Goal: Information Seeking & Learning: Check status

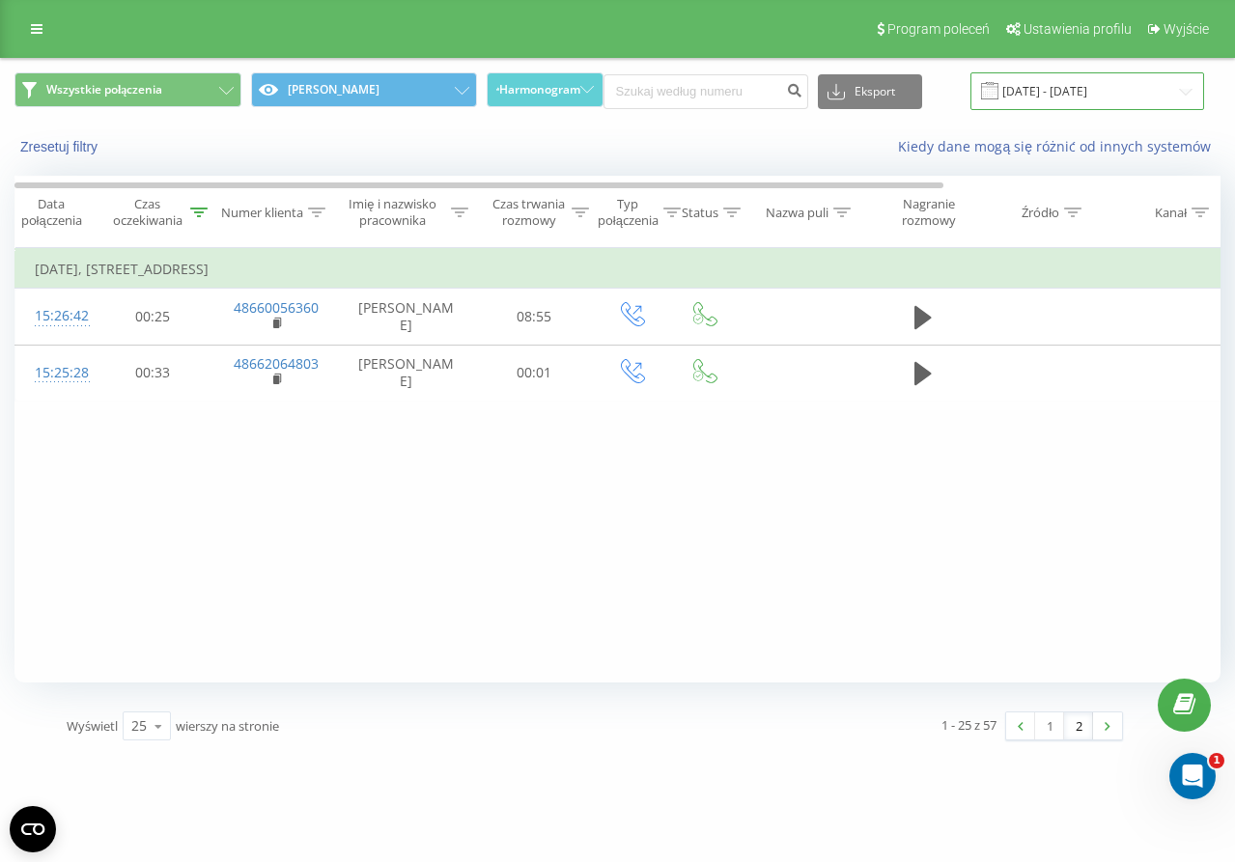
click at [1072, 98] on input "[DATE] - [DATE]" at bounding box center [1087, 91] width 234 height 38
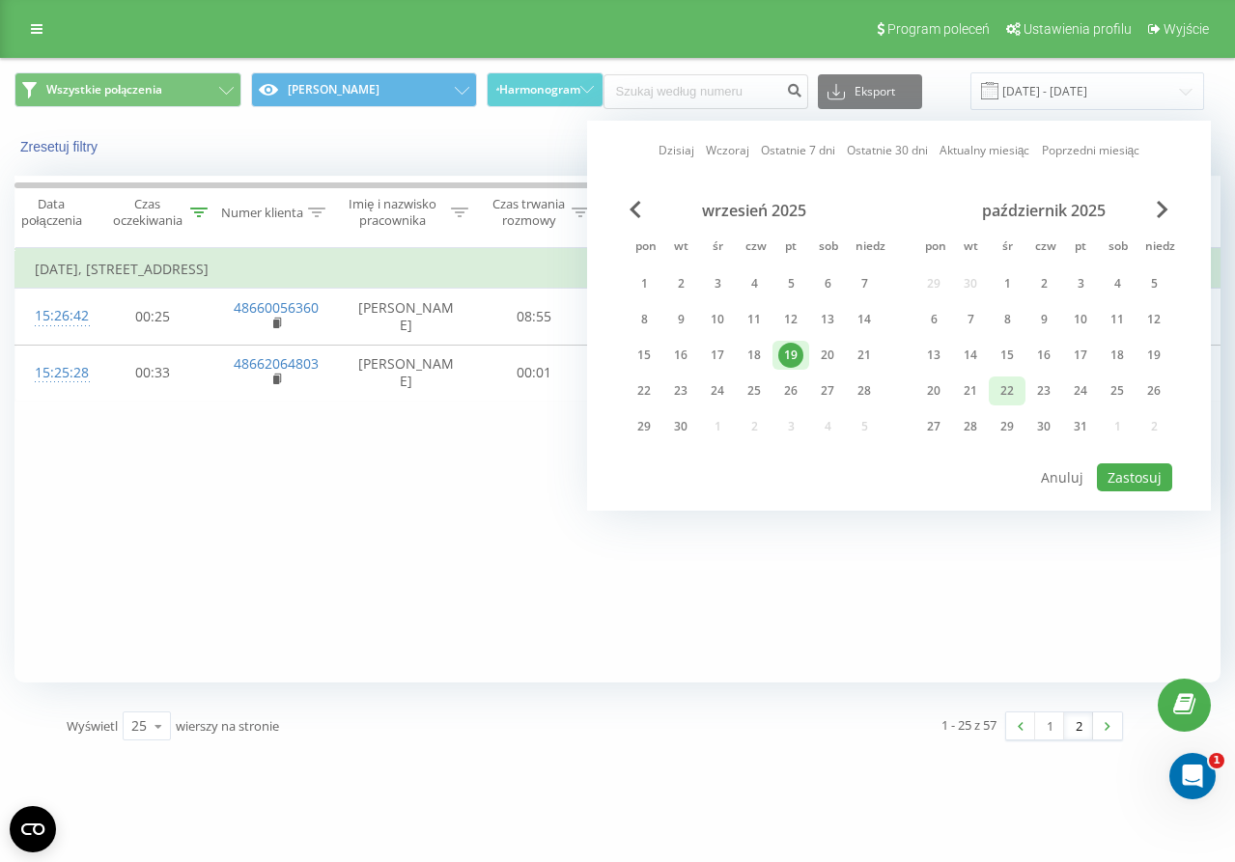
click at [1002, 391] on div "22" at bounding box center [1006, 390] width 25 height 25
click at [1135, 472] on button "Zastosuj" at bounding box center [1134, 477] width 75 height 28
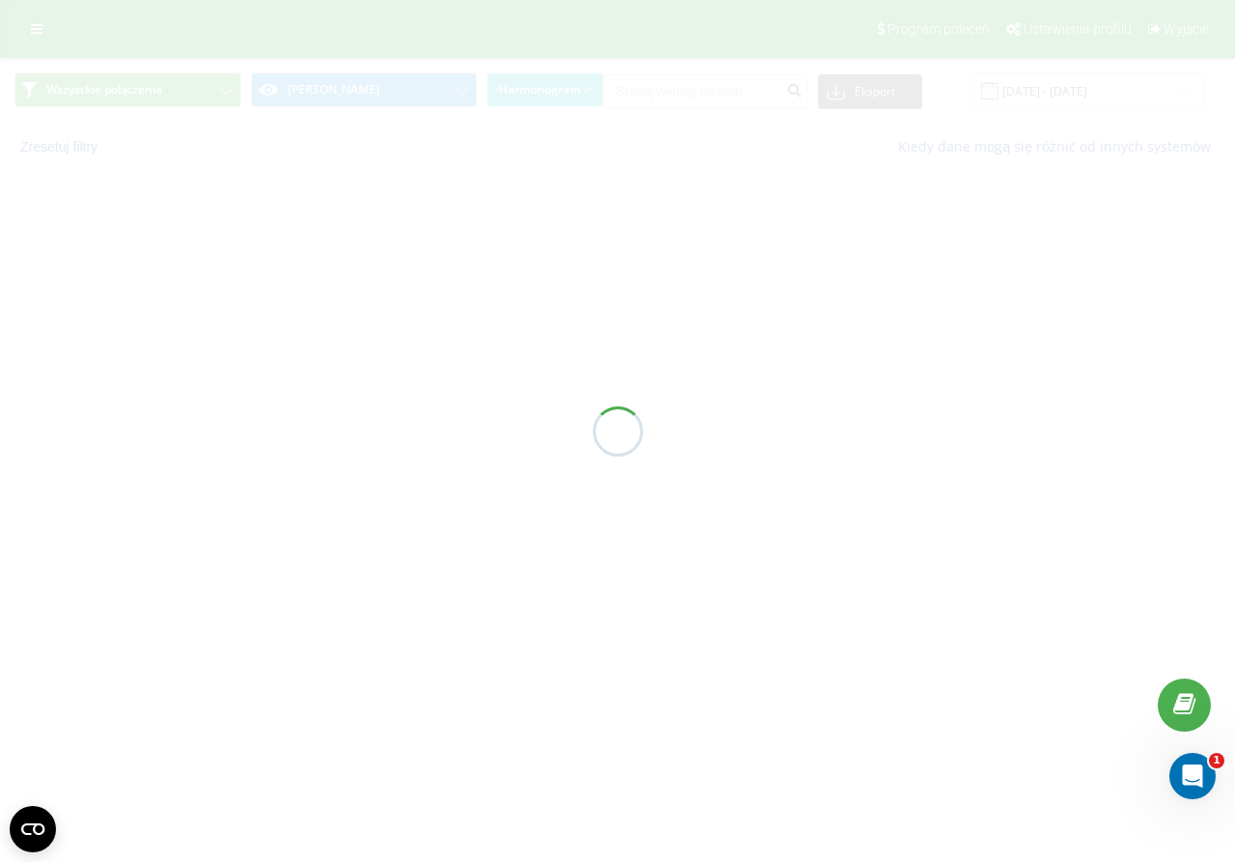
type input "[DATE] - [DATE]"
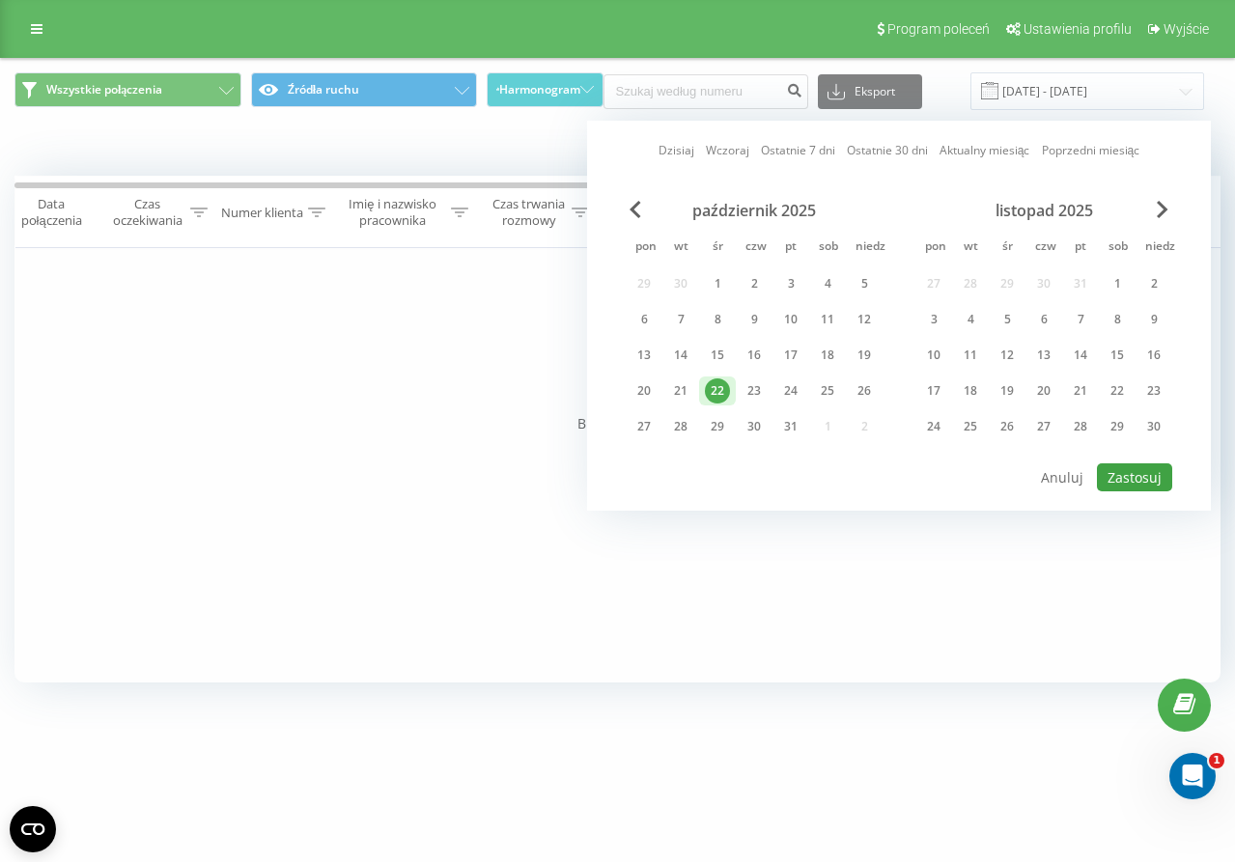
click at [1128, 468] on button "Zastosuj" at bounding box center [1134, 477] width 75 height 28
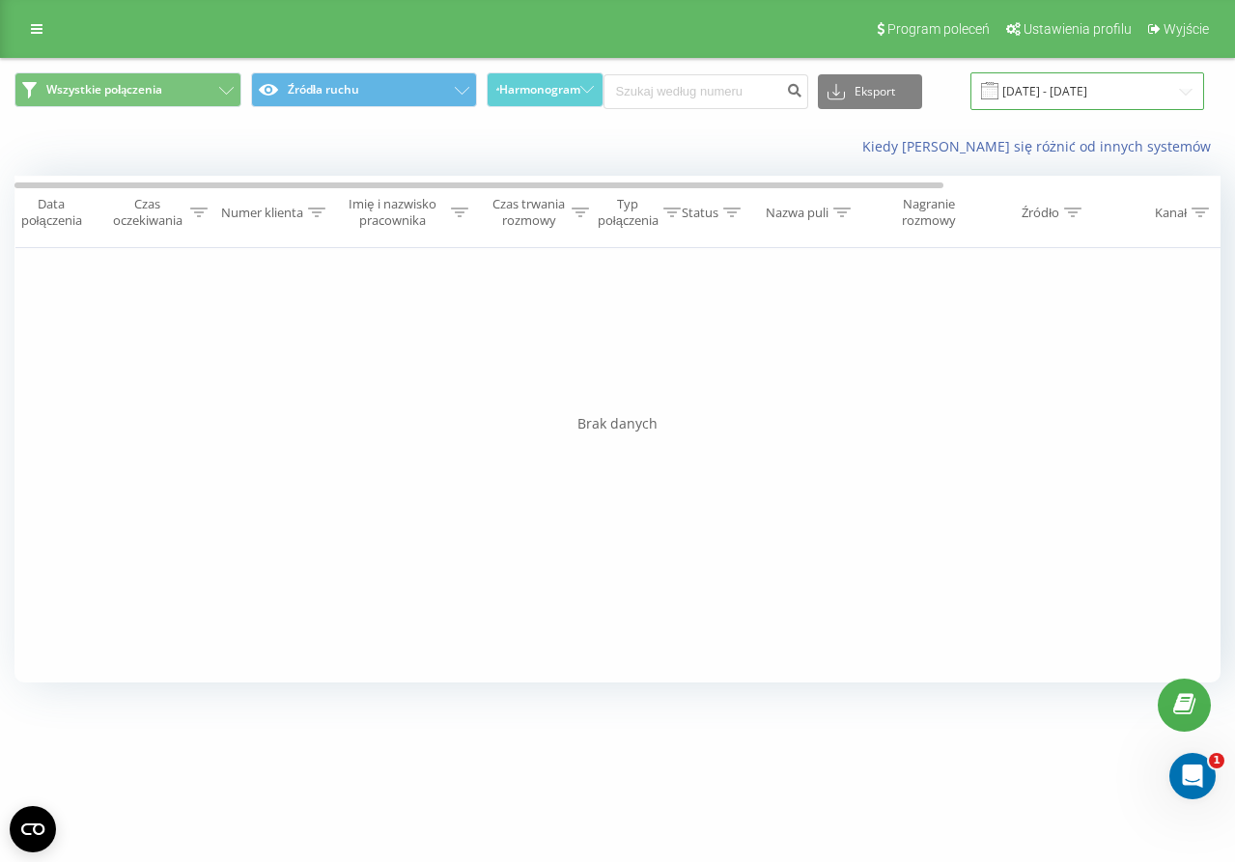
click at [1105, 94] on input "[DATE] - [DATE]" at bounding box center [1087, 91] width 234 height 38
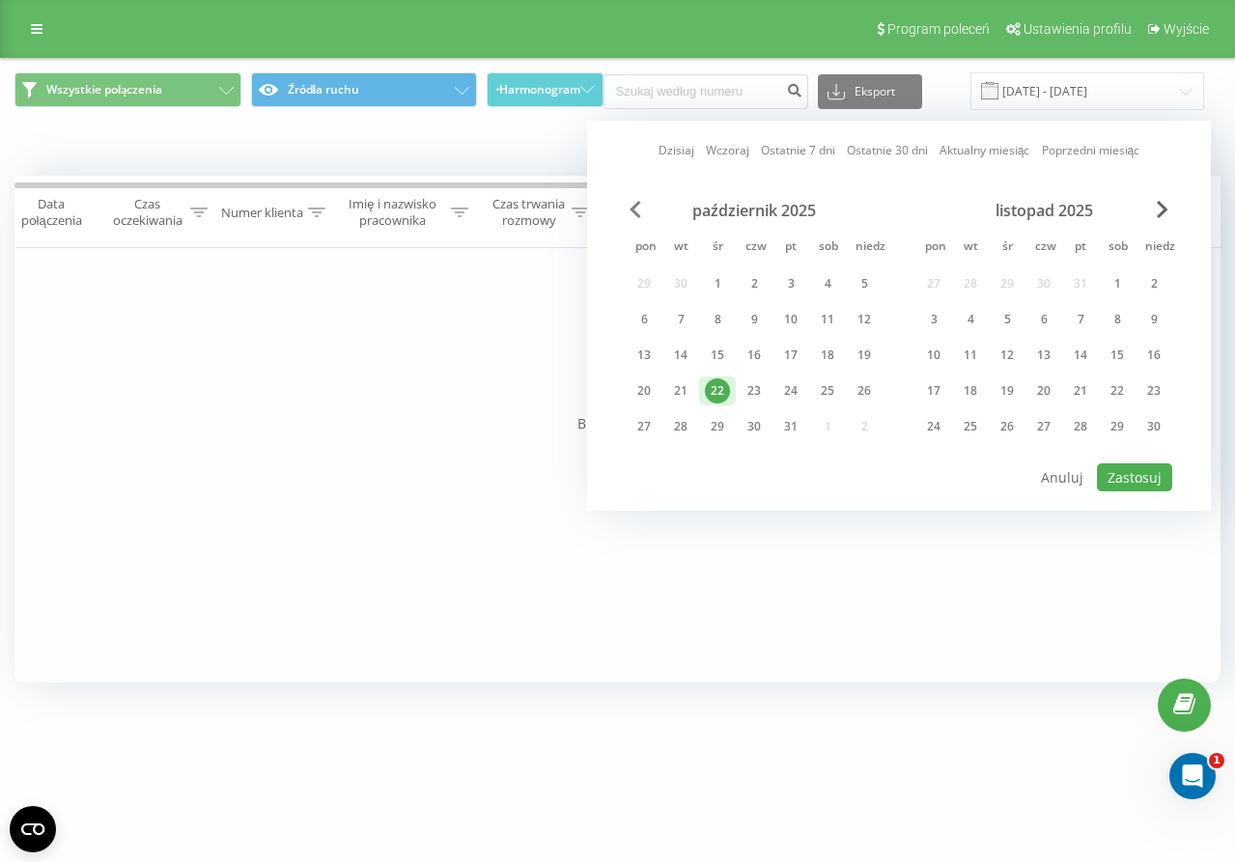
click at [637, 213] on span "Poprzedni miesiąc" at bounding box center [635, 209] width 12 height 17
click at [649, 385] on div "22" at bounding box center [643, 390] width 25 height 25
click at [1128, 467] on button "Zastosuj" at bounding box center [1134, 477] width 75 height 28
type input "22.09.2025 - 22.09.2025"
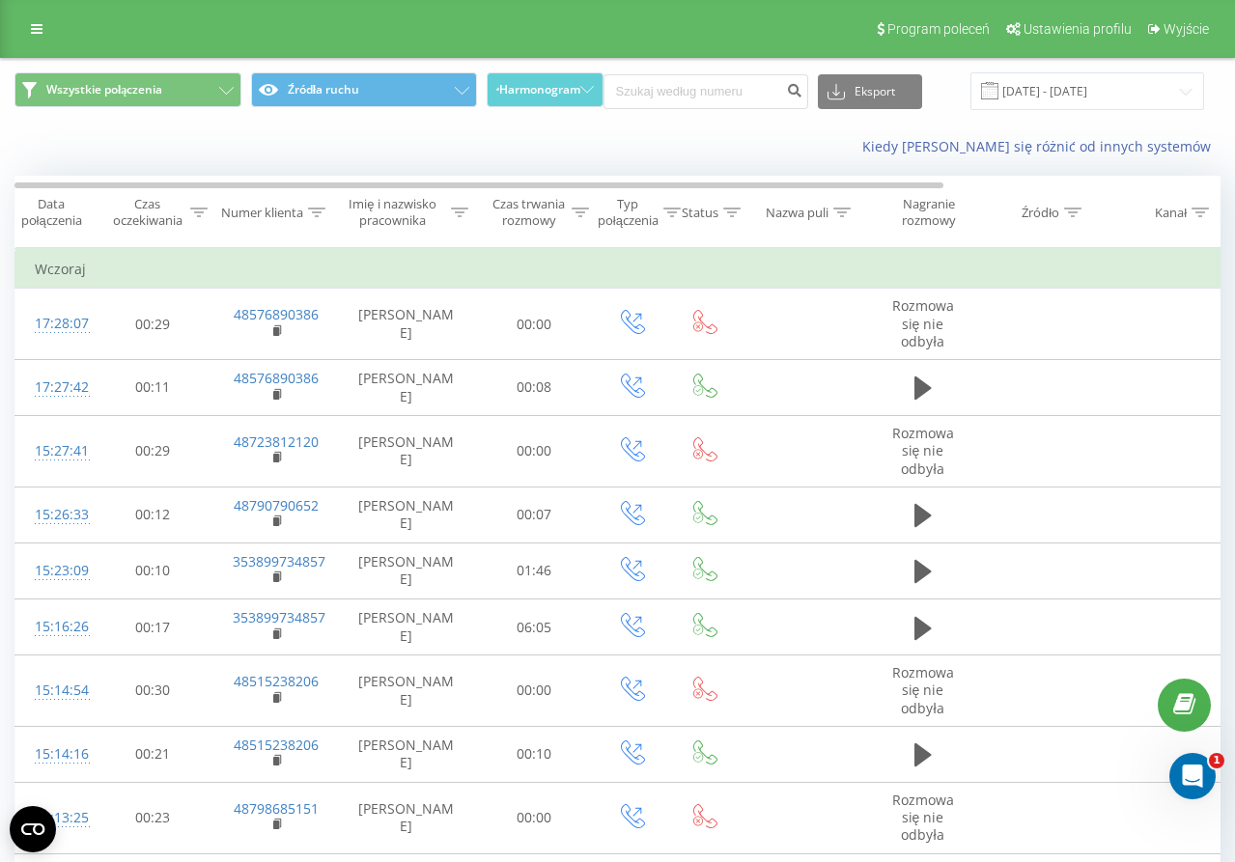
click at [576, 209] on icon at bounding box center [580, 213] width 17 height 10
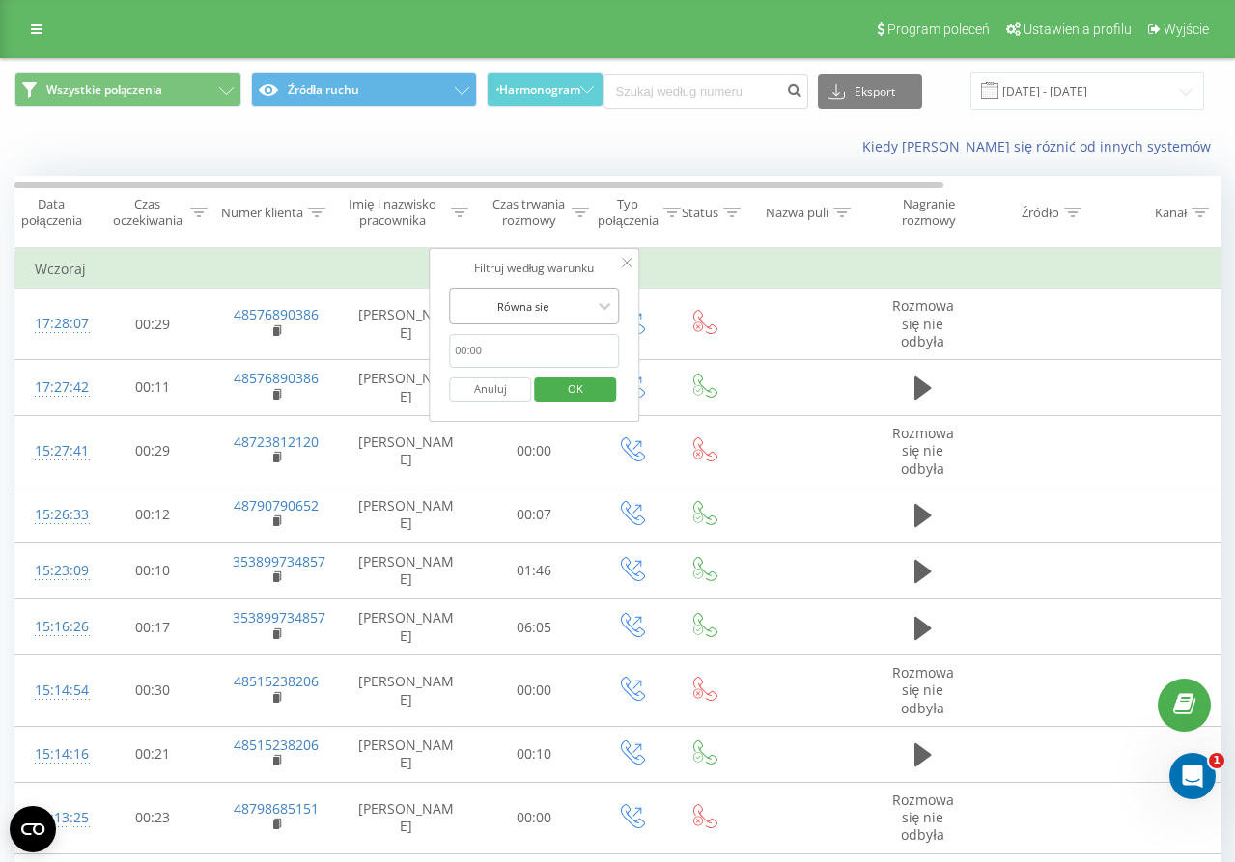
click at [571, 304] on div at bounding box center [523, 306] width 137 height 18
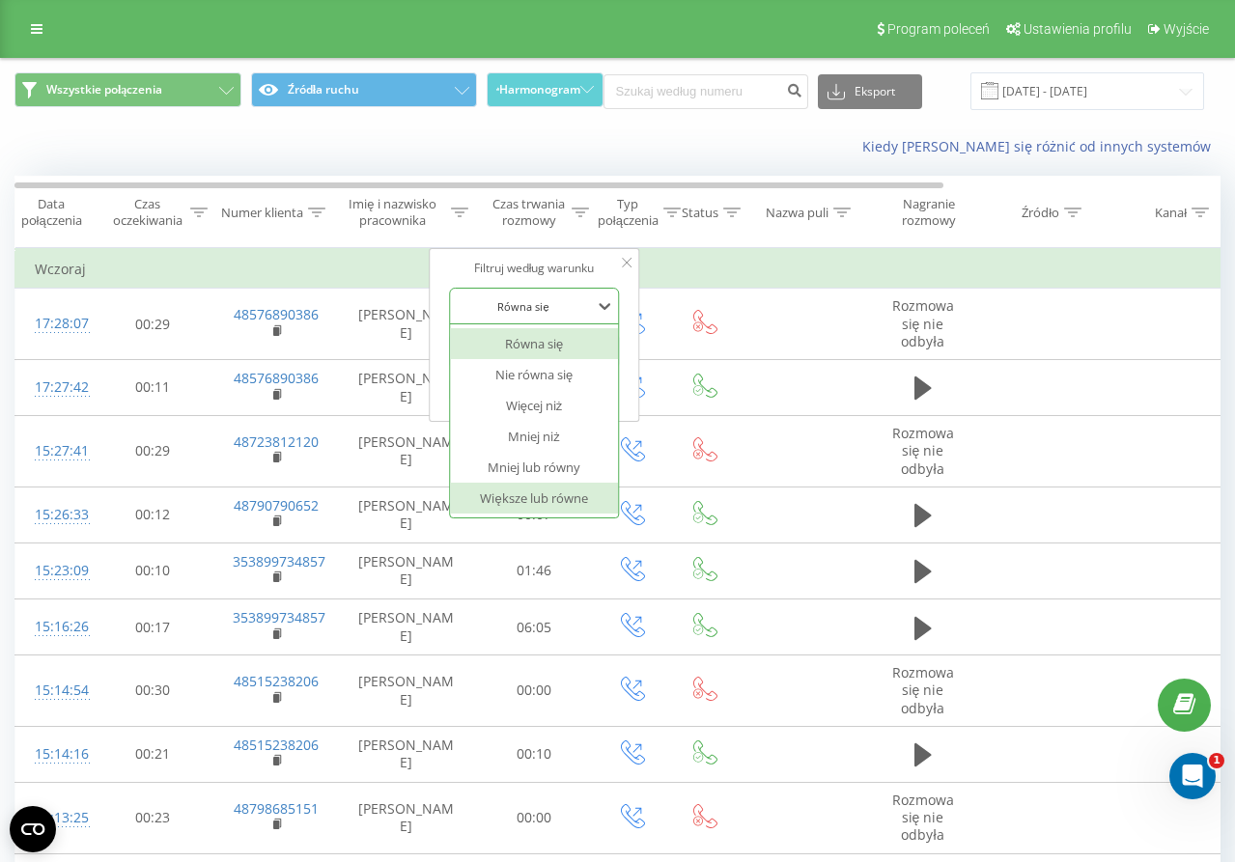
click at [566, 489] on div "Większe lub równe" at bounding box center [534, 498] width 168 height 31
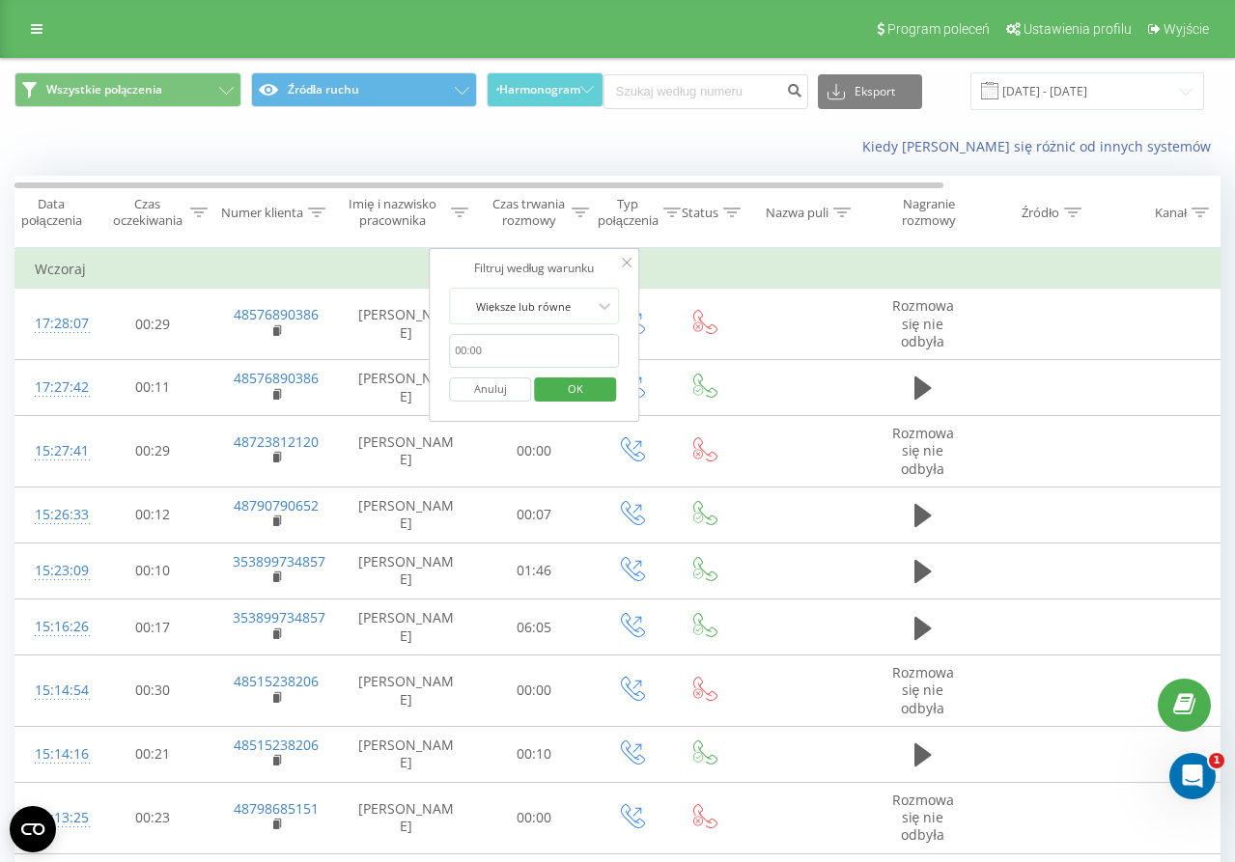
click at [492, 348] on input "text" at bounding box center [534, 351] width 170 height 34
type input "00:20"
click at [581, 390] on span "OK" at bounding box center [575, 389] width 54 height 30
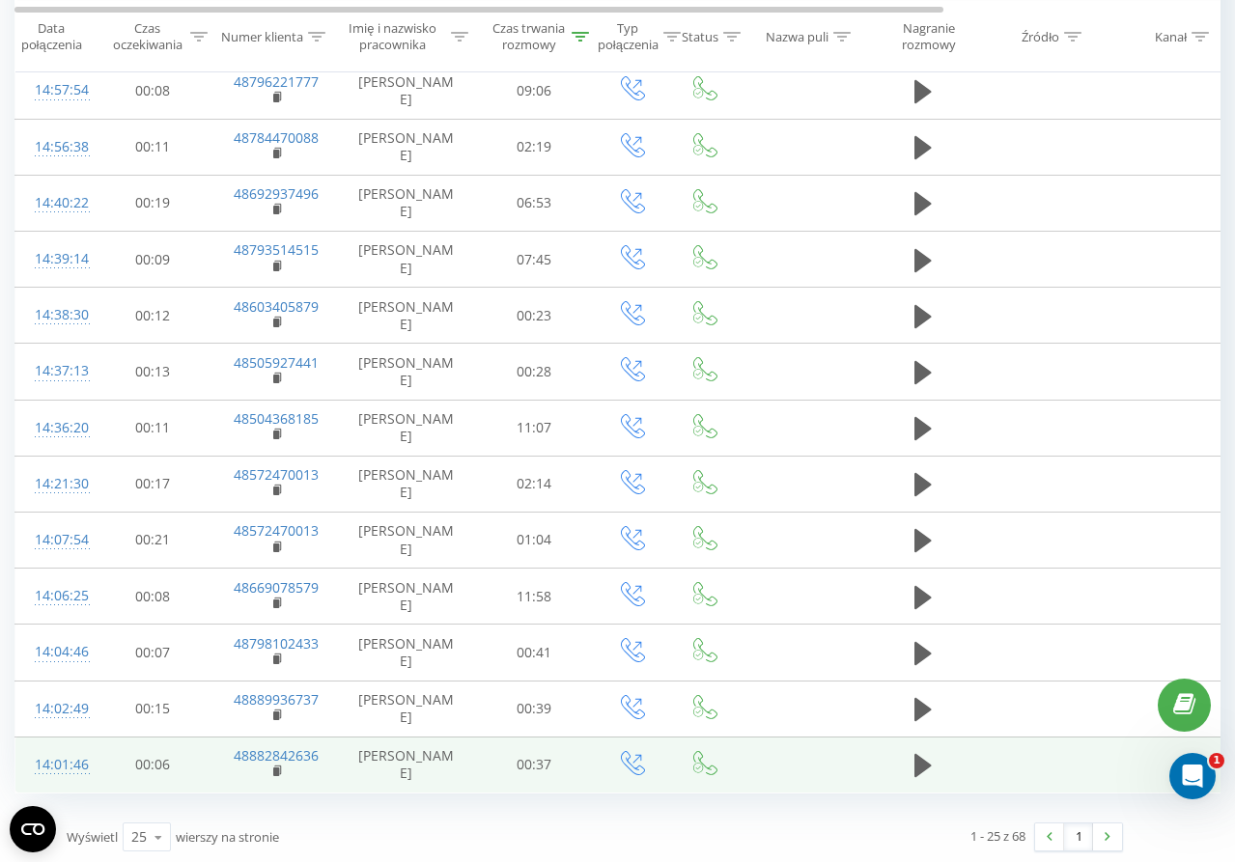
scroll to position [843, 0]
